Goal: Information Seeking & Learning: Learn about a topic

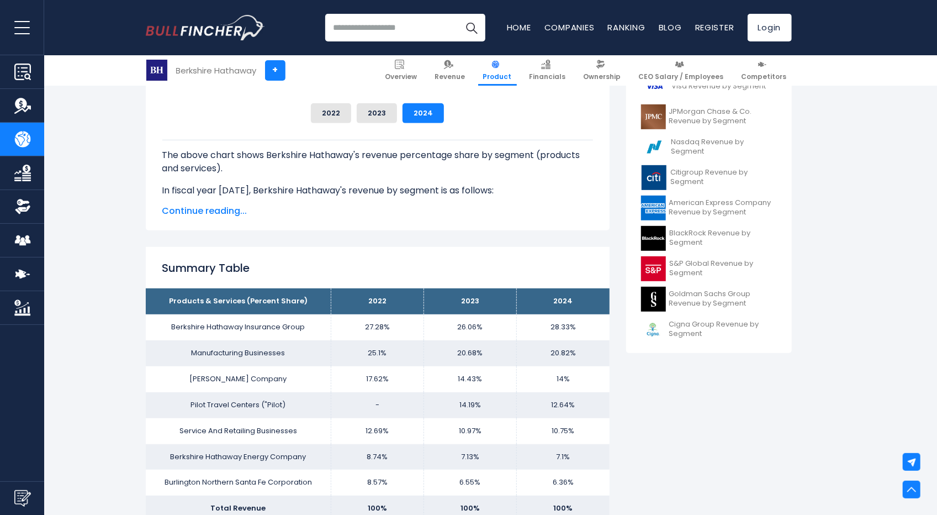
scroll to position [304, 0]
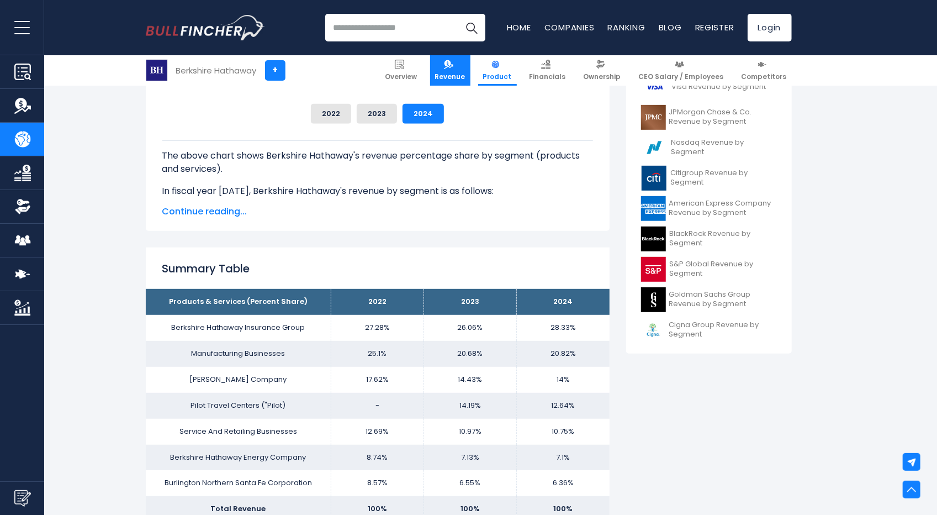
click at [458, 71] on link "Revenue" at bounding box center [450, 70] width 40 height 30
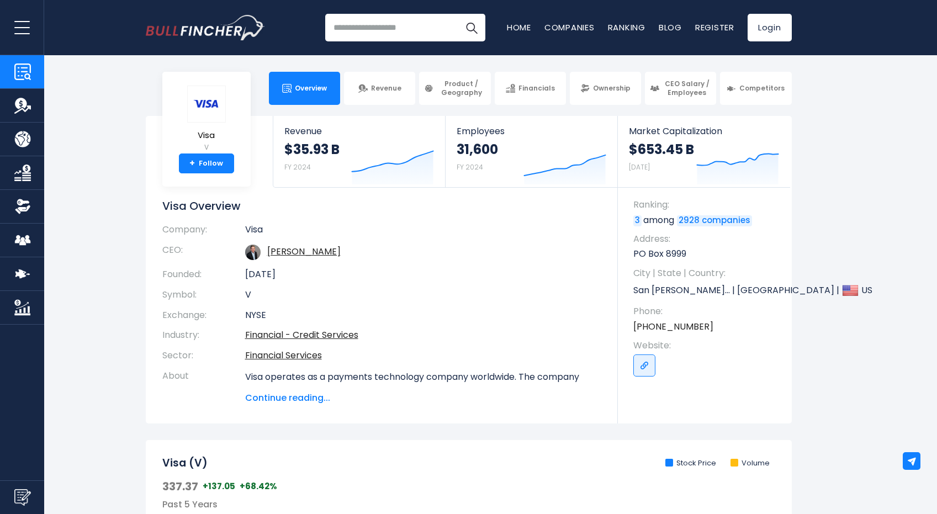
scroll to position [2508, 0]
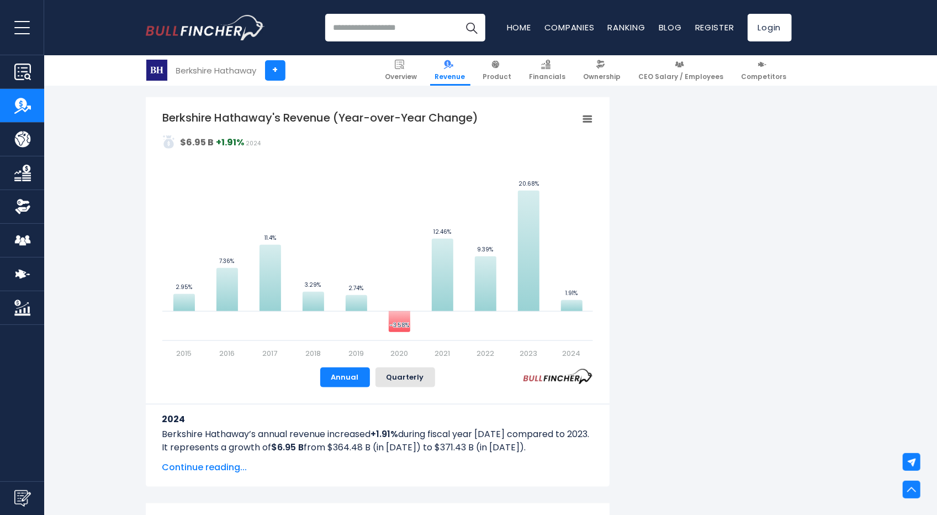
scroll to position [656, 0]
